Goal: Find specific page/section

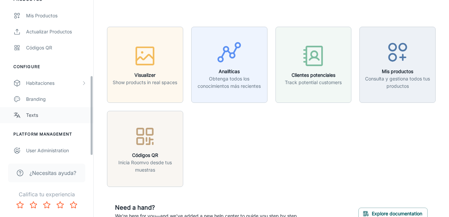
scroll to position [146, 0]
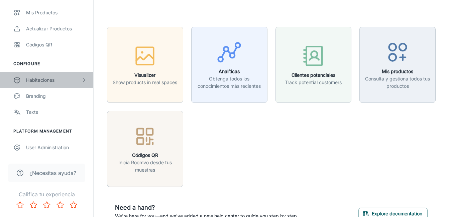
click at [57, 87] on div "Habitaciones" at bounding box center [46, 80] width 93 height 16
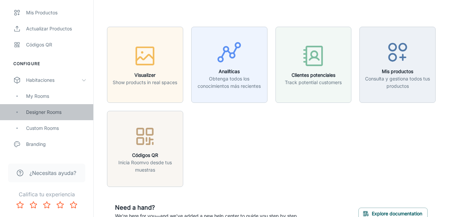
click at [62, 116] on div "Designer Rooms" at bounding box center [46, 112] width 93 height 16
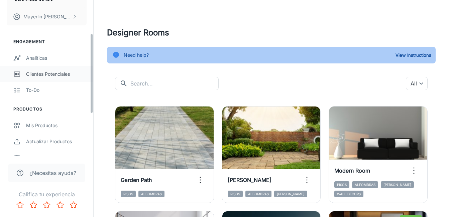
scroll to position [100, 0]
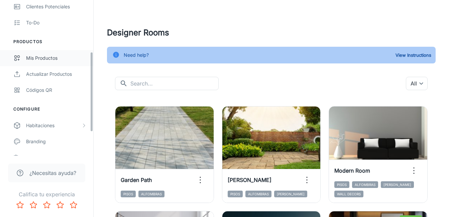
click at [45, 50] on link "Mis productos" at bounding box center [46, 58] width 93 height 16
